Goal: Find contact information: Find contact information

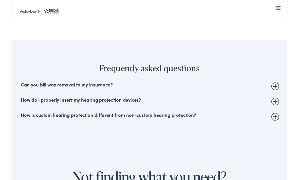
scroll to position [1238, 0]
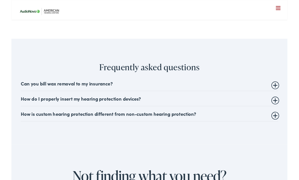
click at [287, 87] on summary "Can you bill wax removal to my insurance?" at bounding box center [149, 90] width 279 height 6
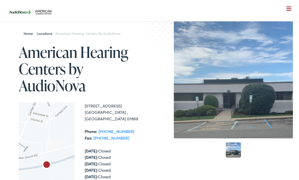
scroll to position [0, 0]
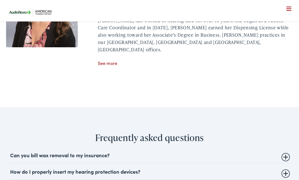
scroll to position [994, 0]
click at [105, 60] on link "See more" at bounding box center [108, 63] width 20 height 6
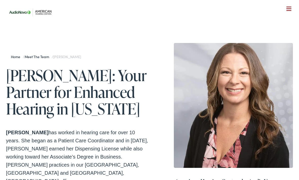
click at [109, 60] on div "Home / Meet the Team / Joanne Kaplan" at bounding box center [77, 57] width 143 height 13
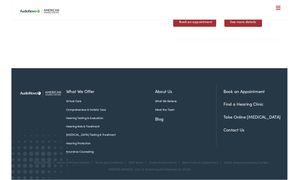
scroll to position [392, 0]
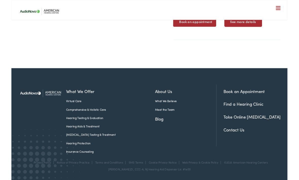
click at [148, 121] on link "Comprehensive & Holistic Care" at bounding box center [107, 118] width 96 height 5
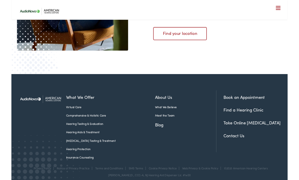
scroll to position [907, 0]
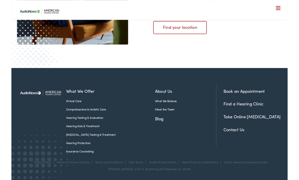
click at [235, 138] on link "Contact Us" at bounding box center [240, 140] width 23 height 6
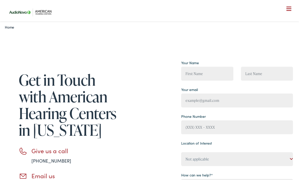
scroll to position [4, 0]
